Goal: Task Accomplishment & Management: Use online tool/utility

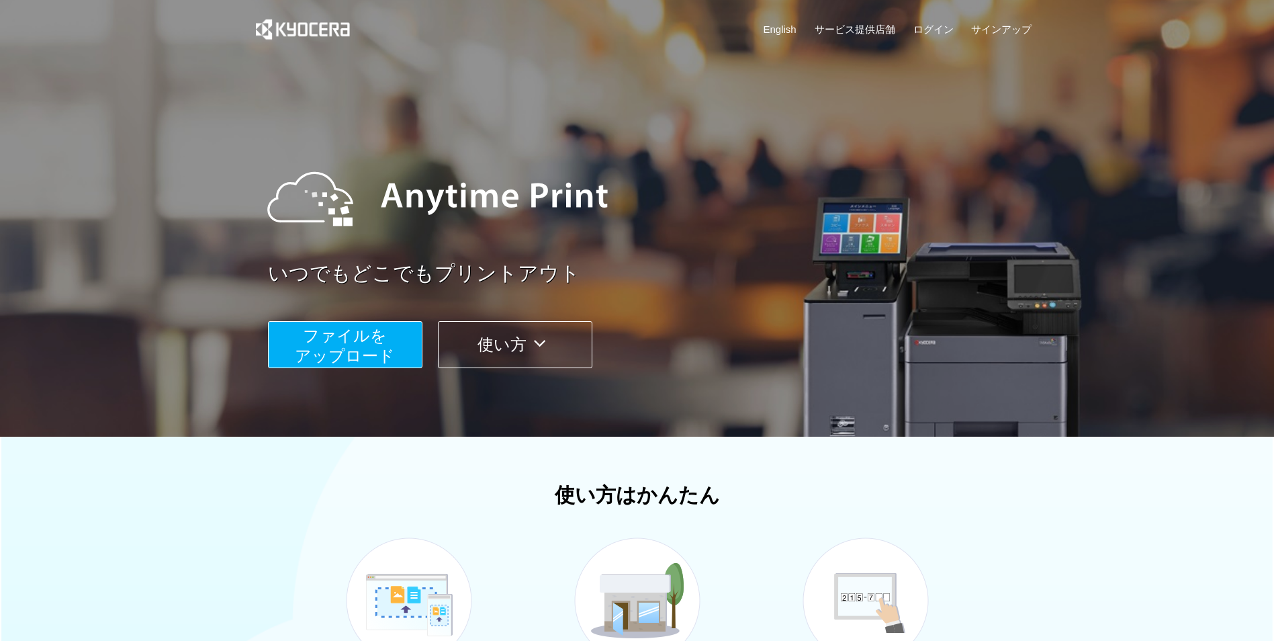
click at [373, 349] on span "ファイルを ​​アップロード" at bounding box center [345, 345] width 100 height 38
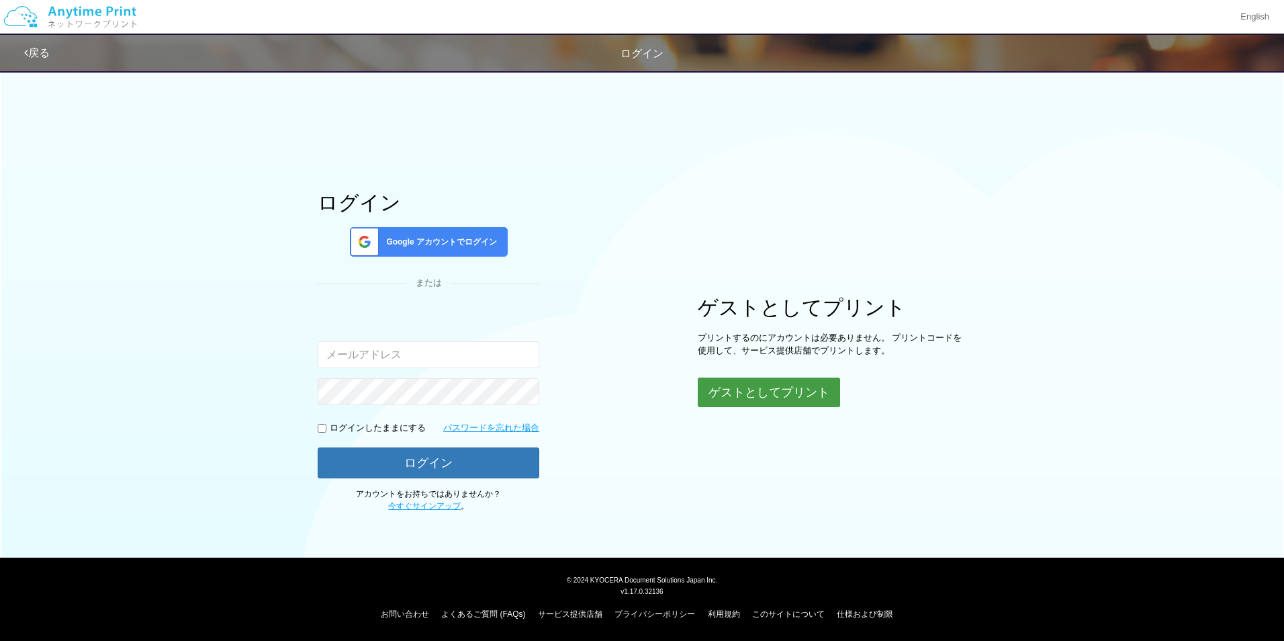
click at [733, 397] on button "ゲストとしてプリント" at bounding box center [769, 392] width 142 height 30
click at [740, 385] on button "ゲストとしてプリント" at bounding box center [769, 392] width 142 height 30
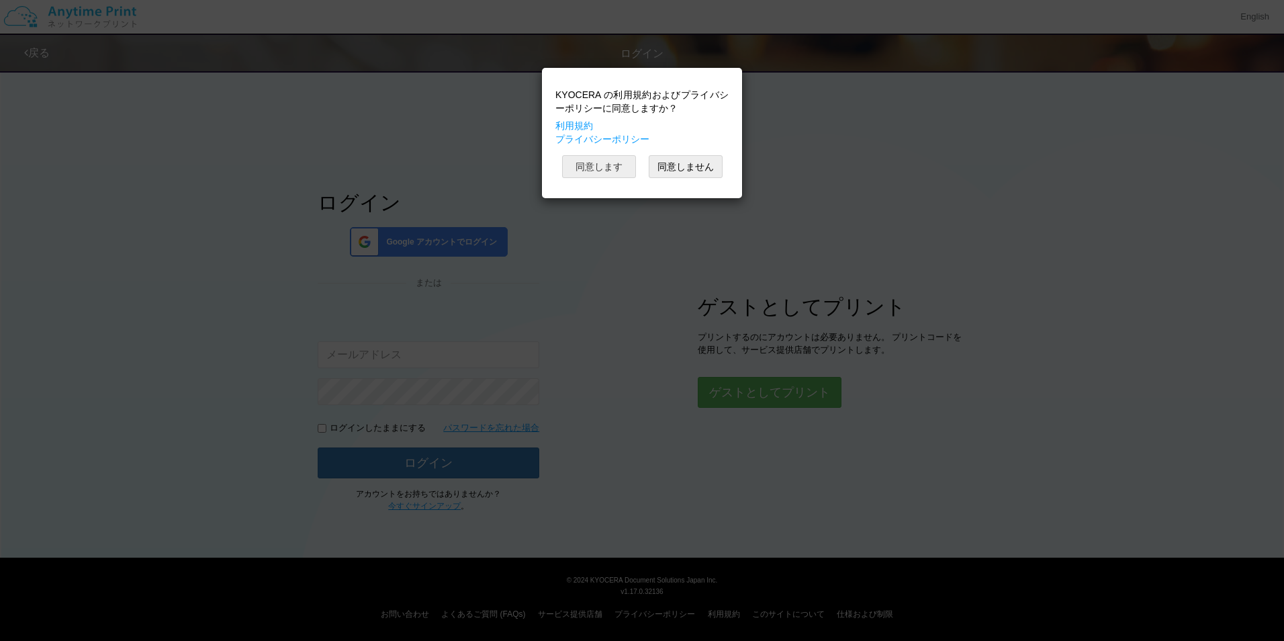
click at [603, 164] on button "同意します" at bounding box center [599, 166] width 74 height 23
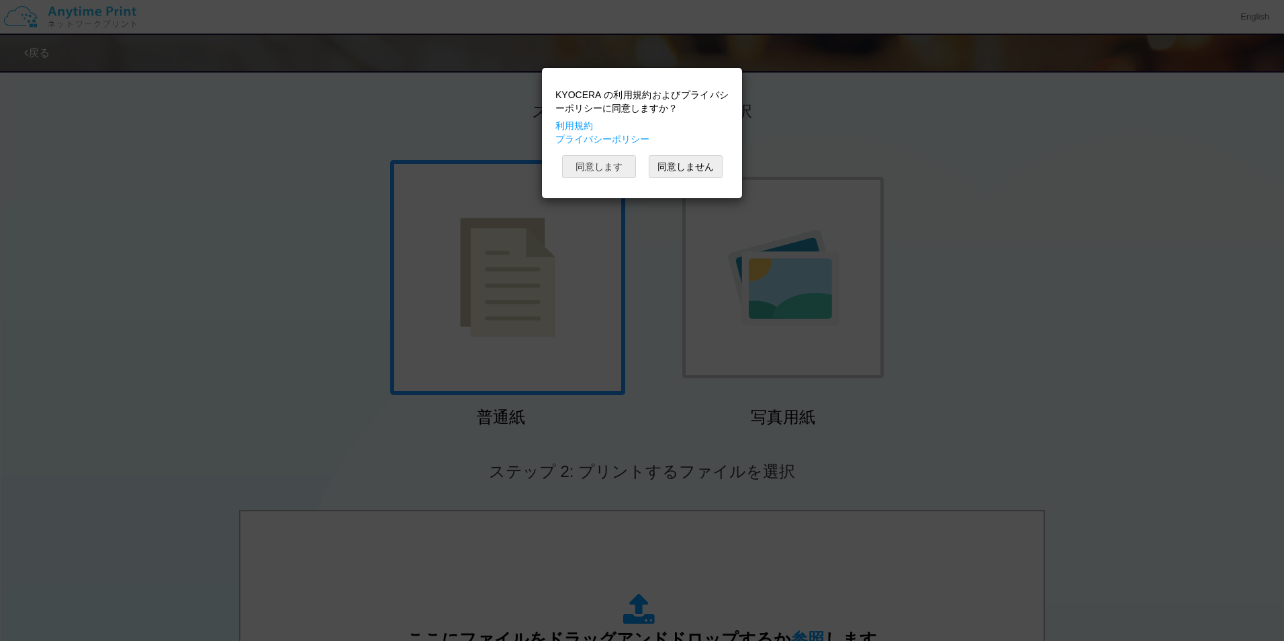
click at [592, 165] on button "同意します" at bounding box center [599, 166] width 74 height 23
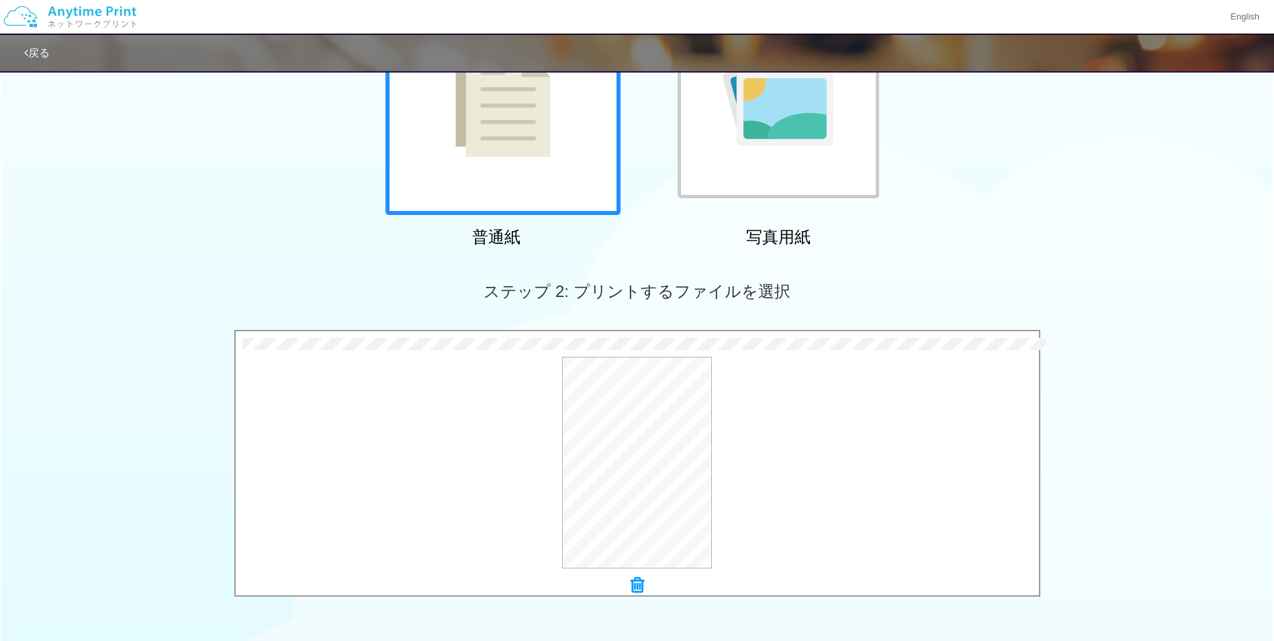
scroll to position [381, 0]
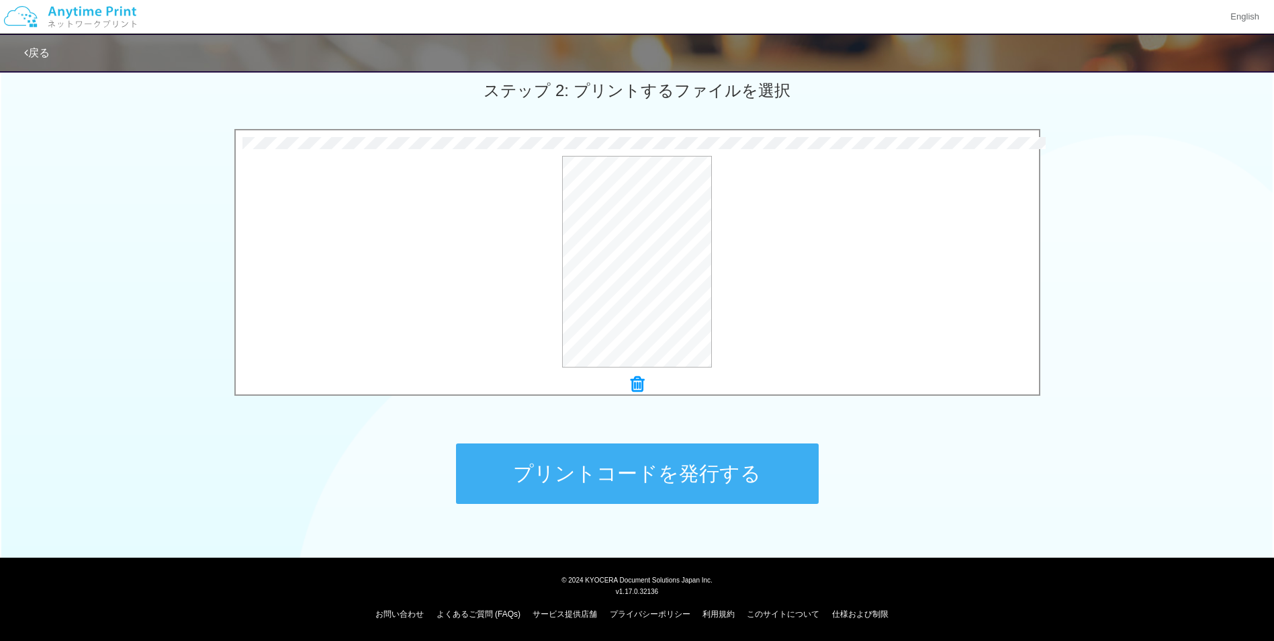
click at [672, 467] on button "プリントコードを発行する" at bounding box center [637, 473] width 363 height 60
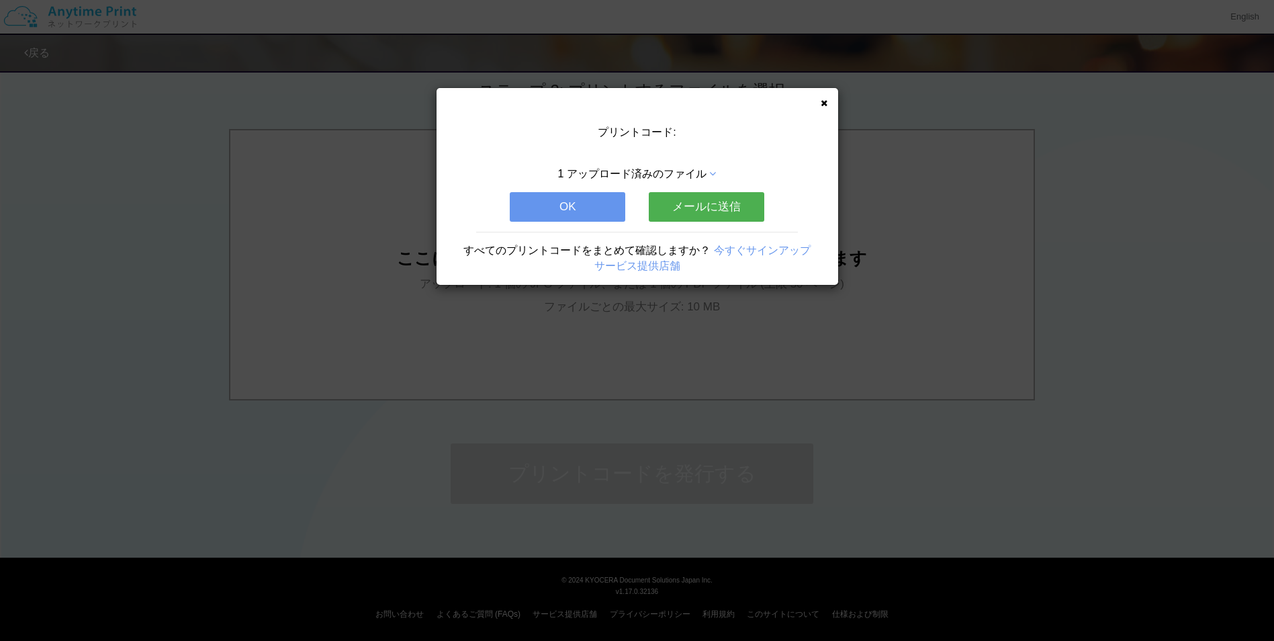
scroll to position [0, 0]
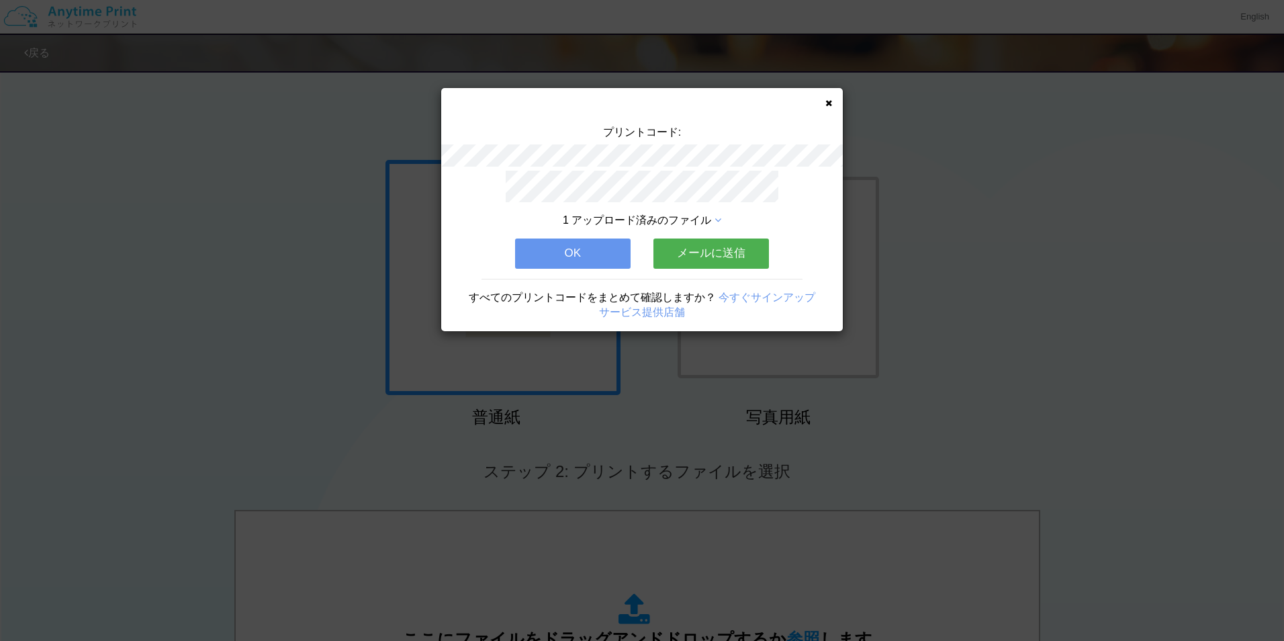
click at [547, 238] on button "OK" at bounding box center [573, 253] width 116 height 30
